Goal: Information Seeking & Learning: Learn about a topic

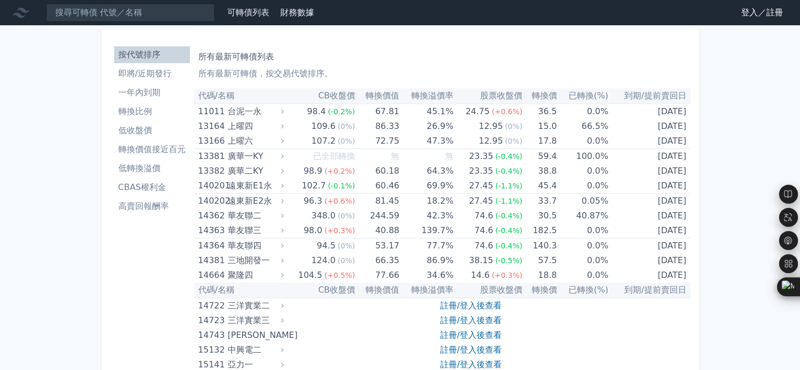
drag, startPoint x: 148, startPoint y: 79, endPoint x: 154, endPoint y: 78, distance: 5.8
click at [148, 79] on li "即將/近期發行" at bounding box center [152, 73] width 76 height 13
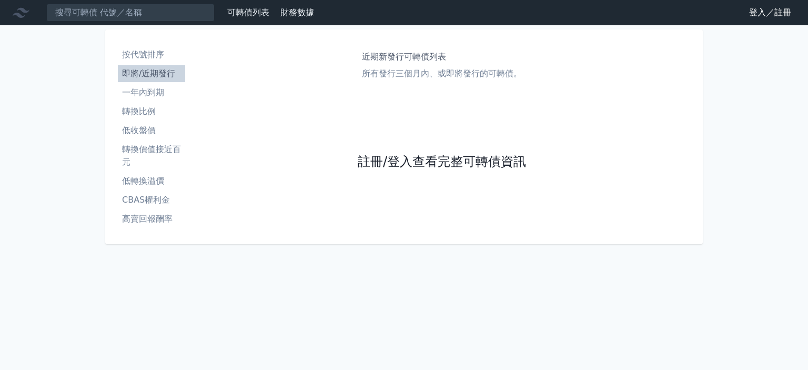
click at [431, 161] on link "註冊/登入查看完整可轉債資訊" at bounding box center [442, 162] width 168 height 17
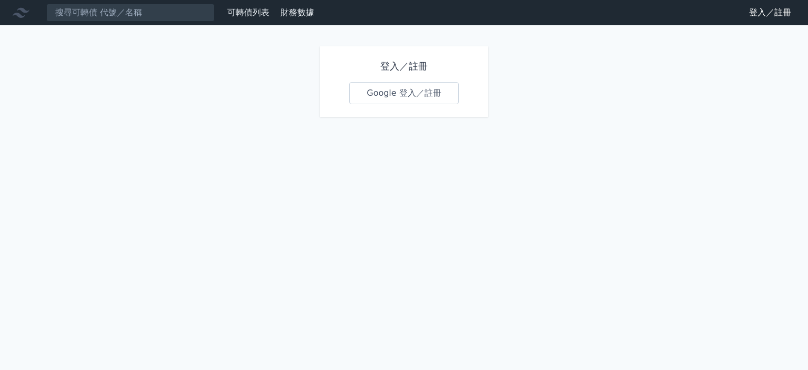
click at [428, 100] on link "Google 登入／註冊" at bounding box center [403, 93] width 109 height 22
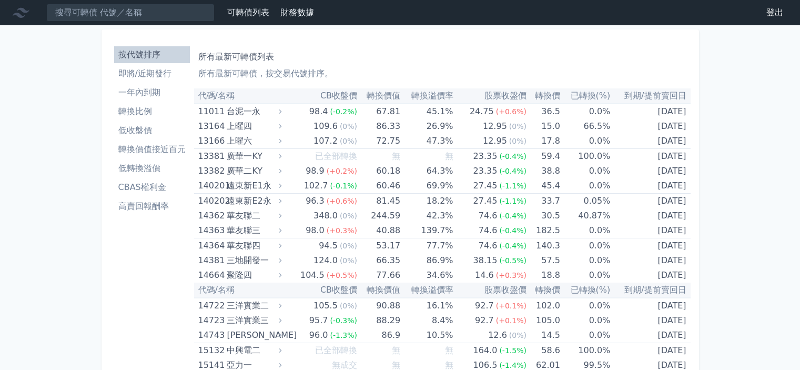
click at [153, 73] on li "即將/近期發行" at bounding box center [152, 73] width 76 height 13
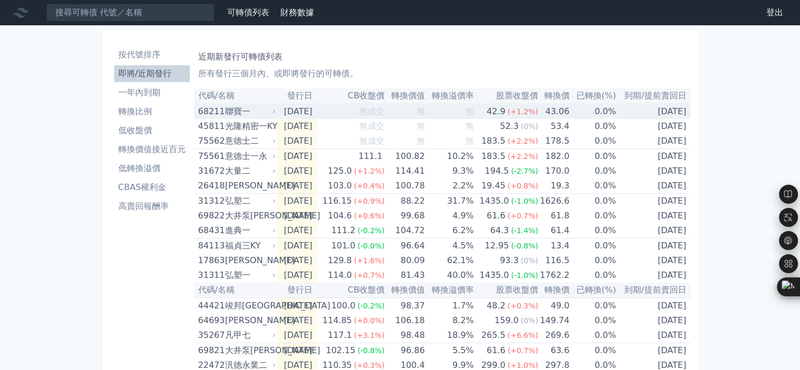
click at [243, 106] on div "聯寶一" at bounding box center [249, 111] width 48 height 15
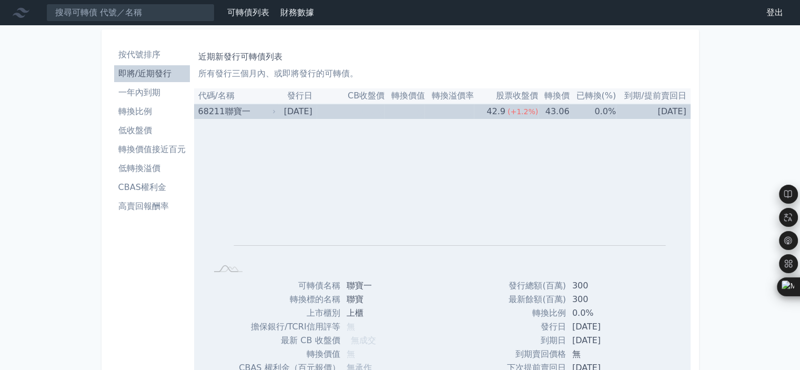
click at [243, 106] on div "聯寶一" at bounding box center [249, 111] width 48 height 15
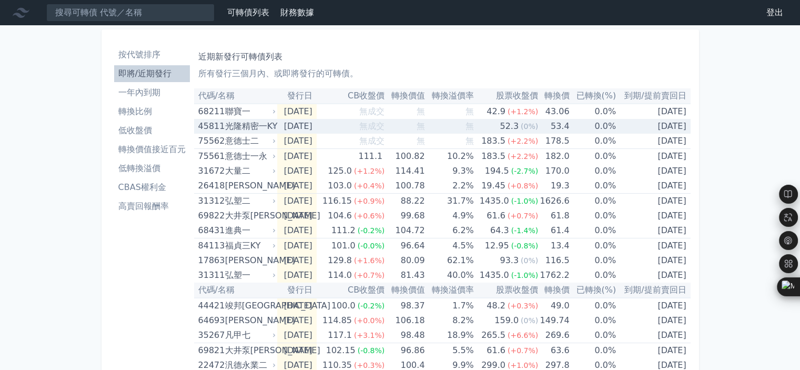
click at [253, 129] on div "光隆精密一KY" at bounding box center [249, 126] width 48 height 15
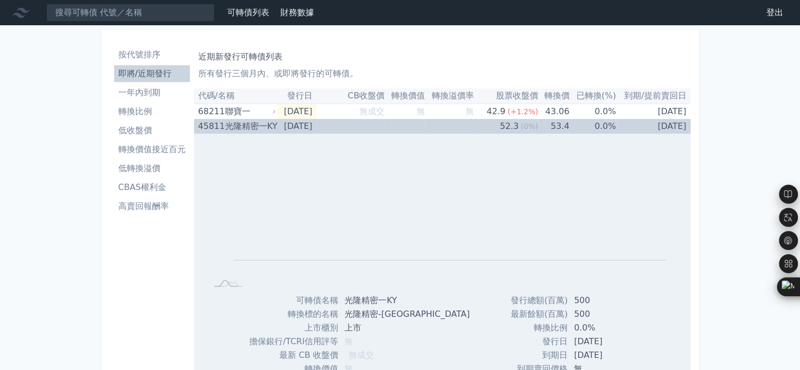
click at [259, 129] on div "光隆精密一KY" at bounding box center [249, 126] width 48 height 15
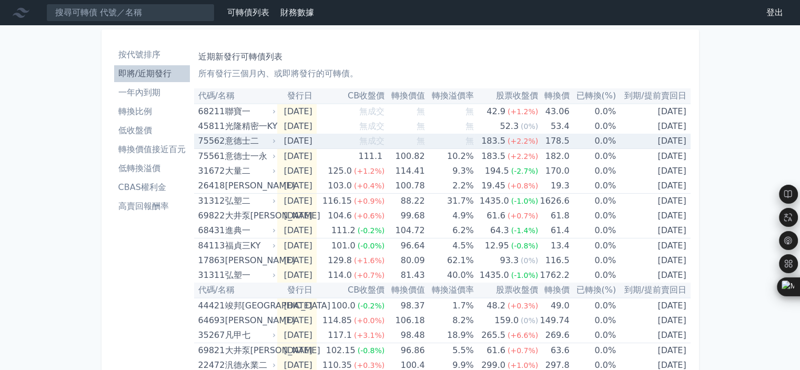
click at [242, 143] on div "意德士二" at bounding box center [249, 141] width 48 height 15
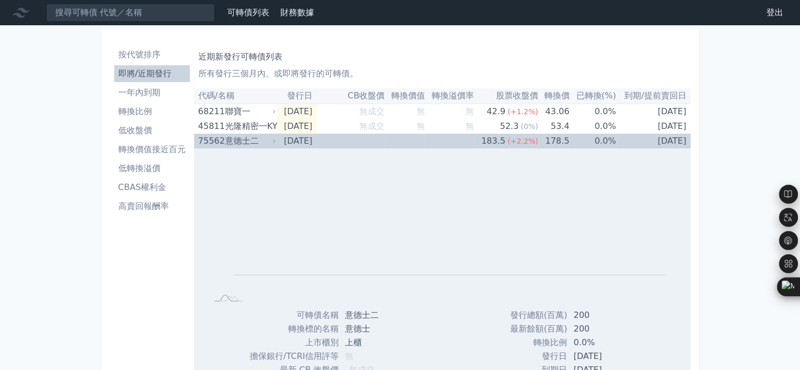
click at [257, 143] on div "意德士二" at bounding box center [249, 141] width 48 height 15
